Goal: Check status: Check status

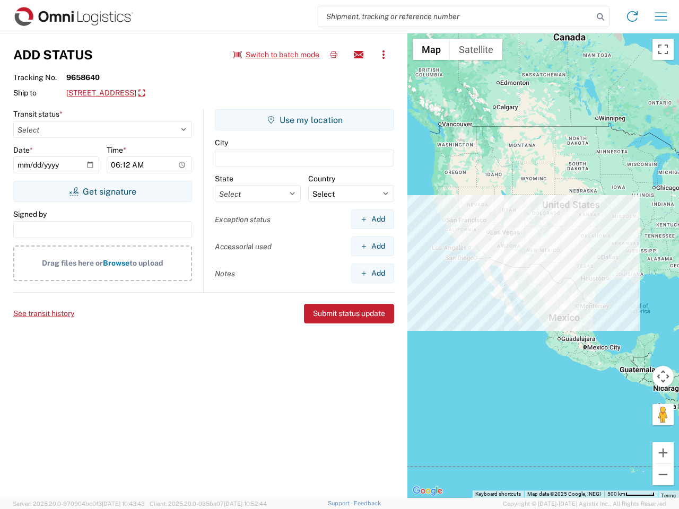
click at [456, 16] on input "search" at bounding box center [455, 16] width 275 height 20
click at [601, 17] on icon at bounding box center [600, 17] width 15 height 15
click at [632, 16] on icon at bounding box center [632, 16] width 17 height 17
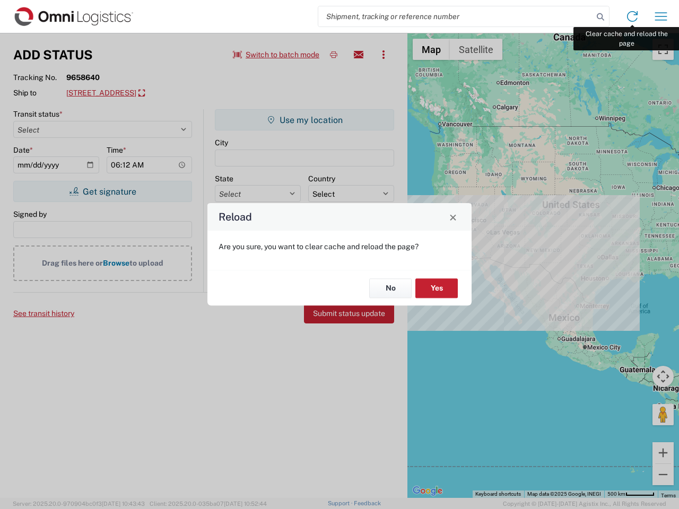
click at [661, 16] on div "Reload Are you sure, you want to clear cache and reload the page? No Yes" at bounding box center [339, 254] width 679 height 509
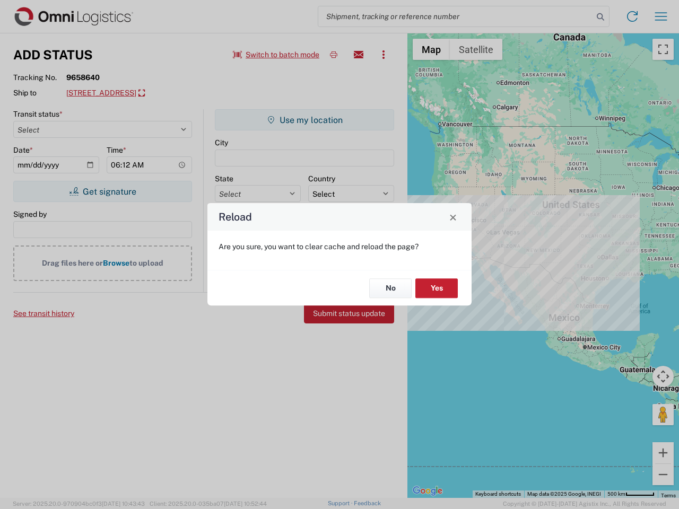
click at [276, 55] on div "Reload Are you sure, you want to clear cache and reload the page? No Yes" at bounding box center [339, 254] width 679 height 509
click at [334, 55] on div "Reload Are you sure, you want to clear cache and reload the page? No Yes" at bounding box center [339, 254] width 679 height 509
click at [359, 55] on div "Reload Are you sure, you want to clear cache and reload the page? No Yes" at bounding box center [339, 254] width 679 height 509
click at [384, 55] on div "Reload Are you sure, you want to clear cache and reload the page? No Yes" at bounding box center [339, 254] width 679 height 509
click at [151, 93] on div "Reload Are you sure, you want to clear cache and reload the page? No Yes" at bounding box center [339, 254] width 679 height 509
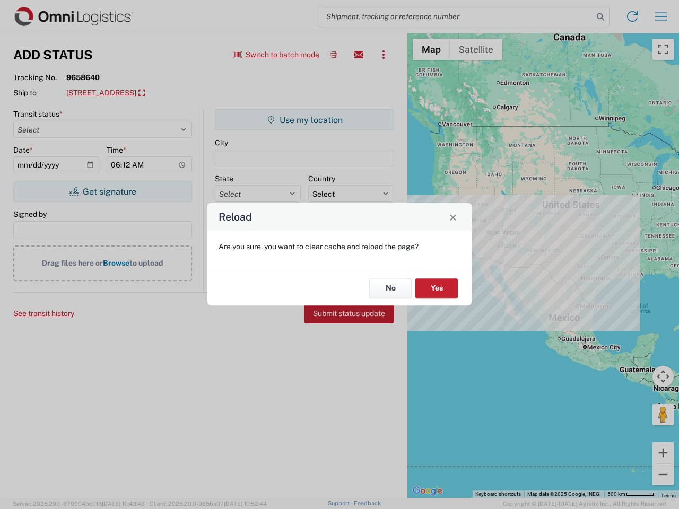
click at [102, 192] on div "Reload Are you sure, you want to clear cache and reload the page? No Yes" at bounding box center [339, 254] width 679 height 509
